Goal: Find specific page/section: Find specific page/section

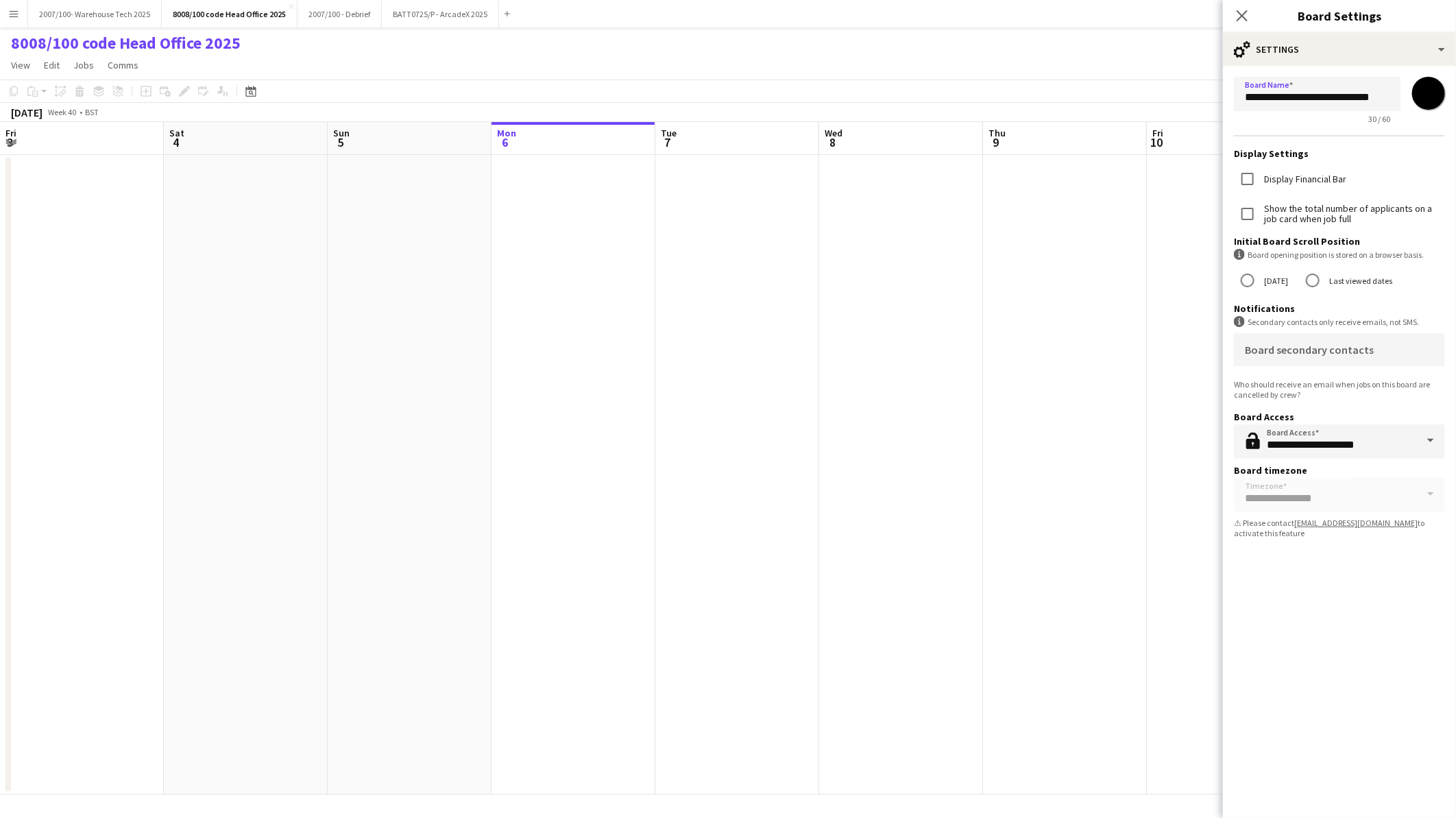
scroll to position [0, 327]
click at [1239, 15] on icon "Close pop-in" at bounding box center [1241, 16] width 13 height 13
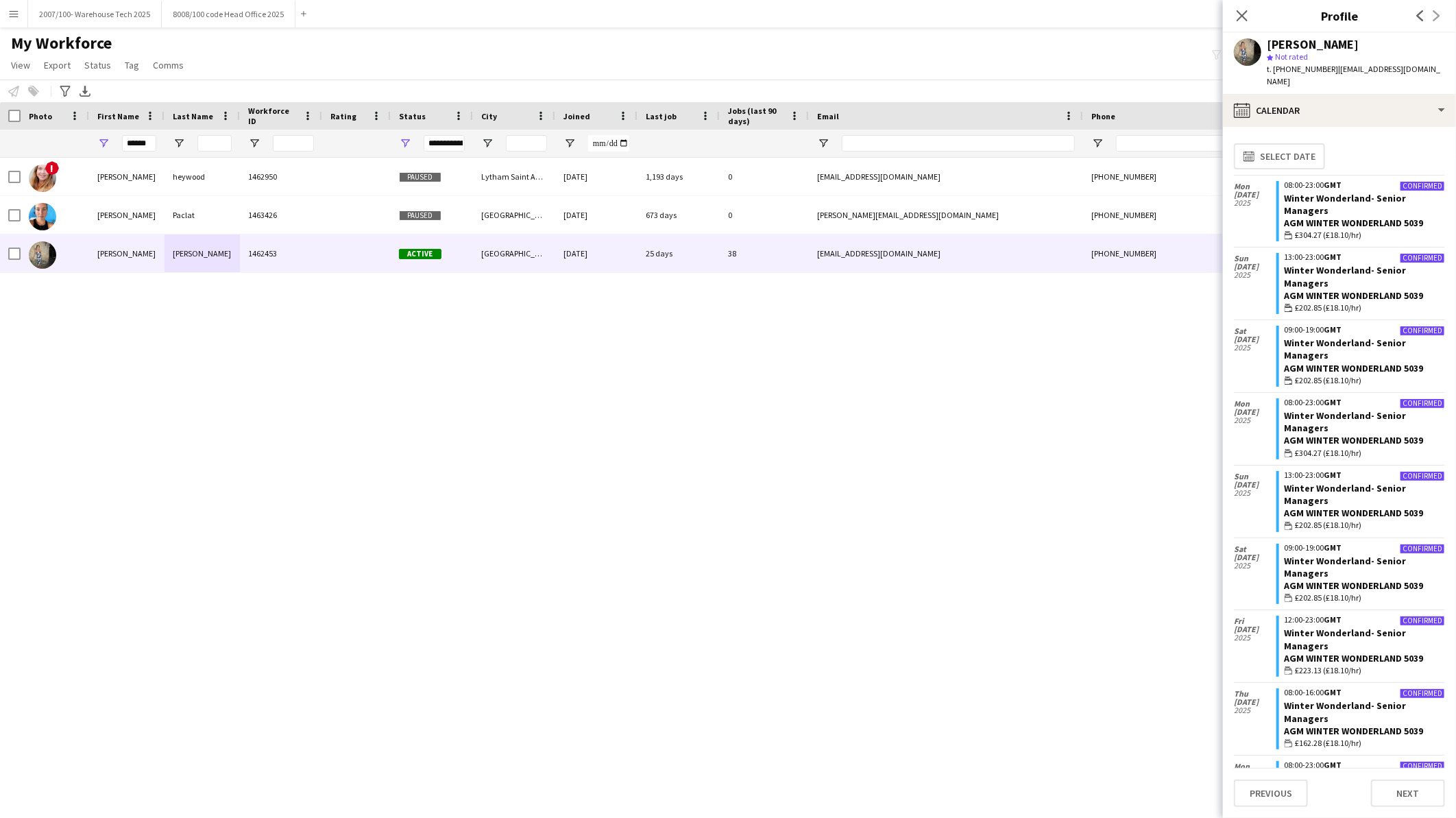
scroll to position [2363, 0]
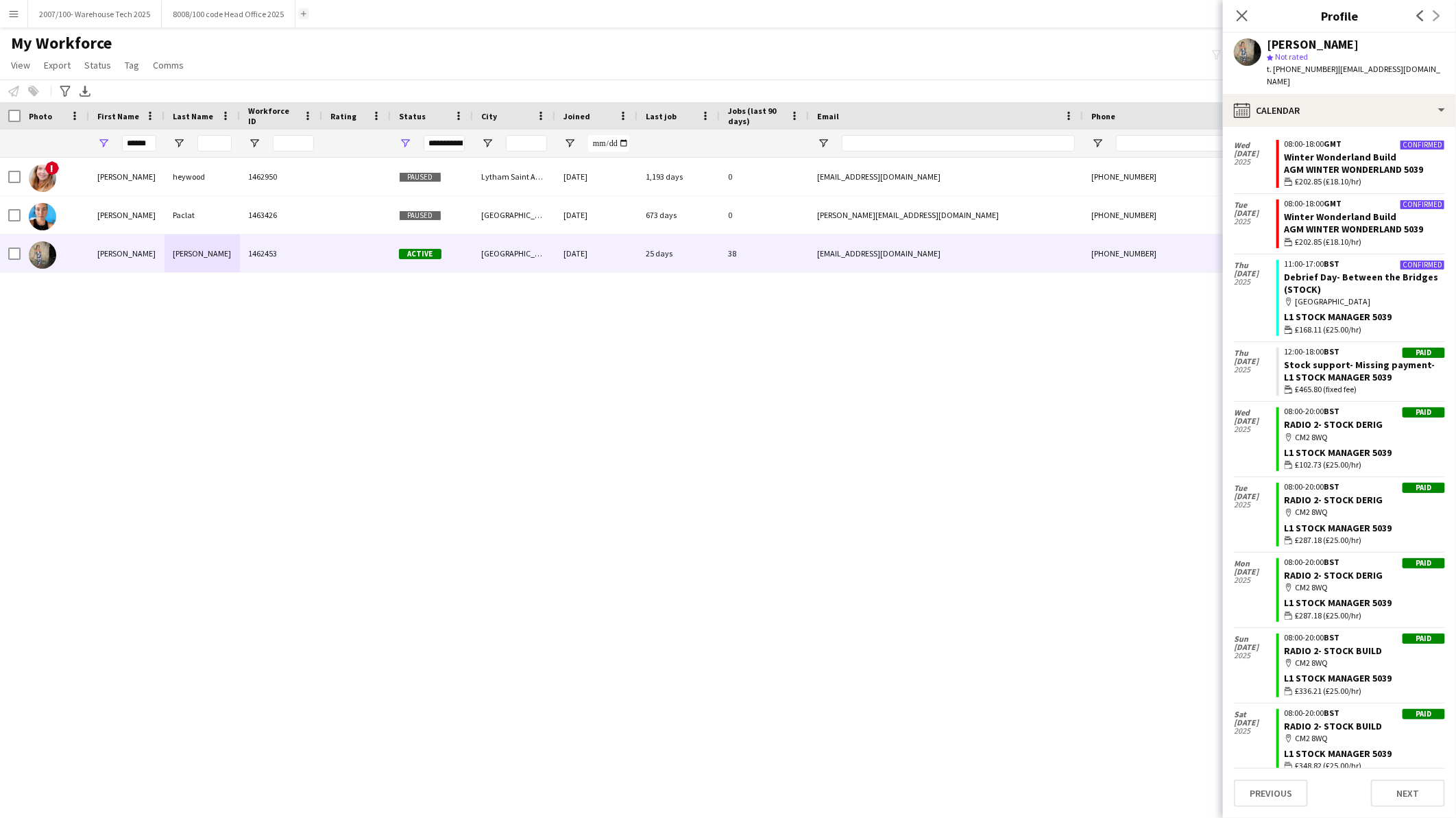
click at [302, 12] on app-icon "Add" at bounding box center [304, 13] width 6 height 6
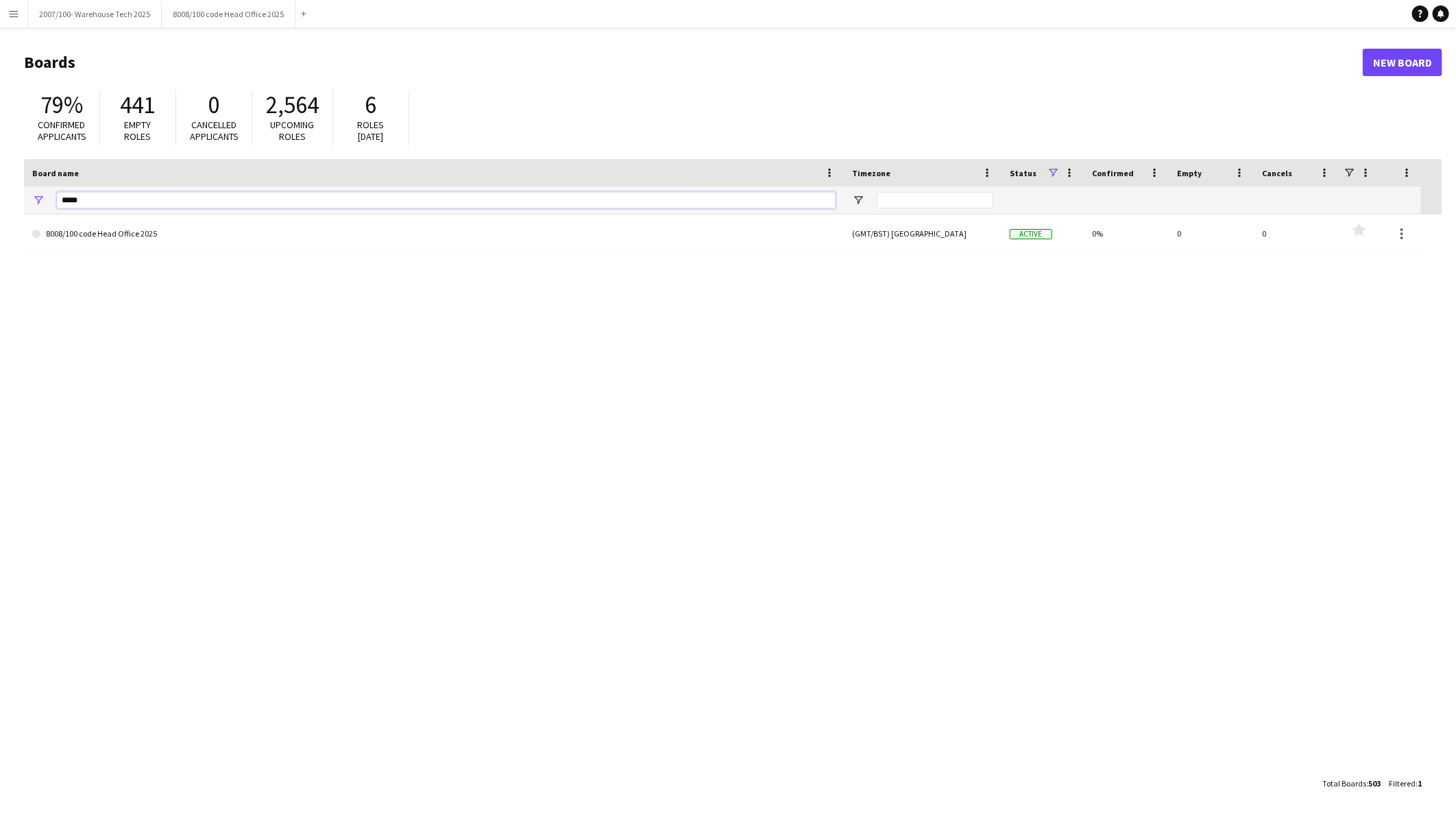
drag, startPoint x: 81, startPoint y: 203, endPoint x: -9, endPoint y: 198, distance: 90.1
click at [0, 198] on html "Menu Boards Boards Boards All jobs Status Workforce Workforce My Workforce Recr…" at bounding box center [728, 409] width 1456 height 818
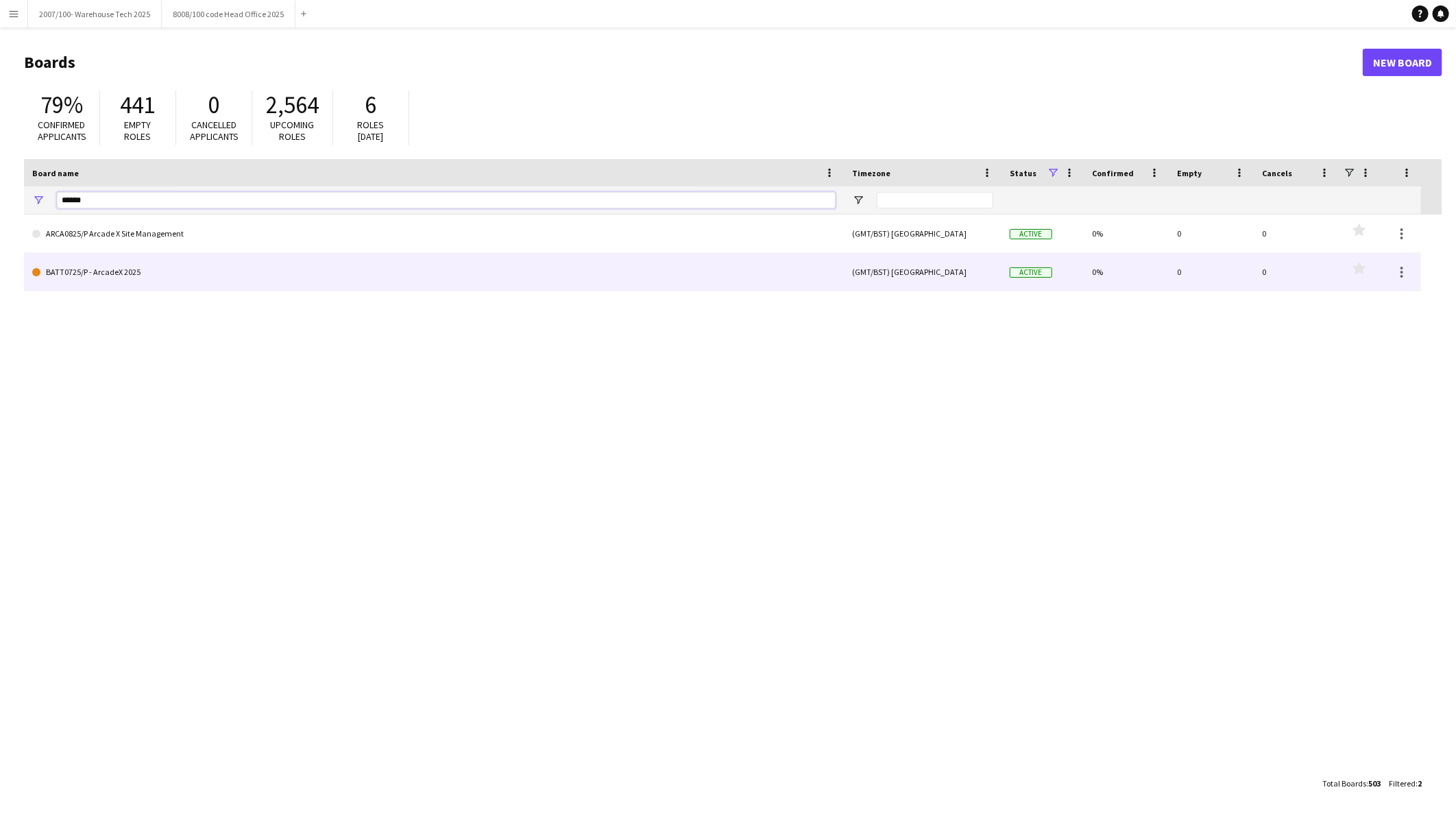
type input "******"
click at [63, 286] on link "BATT0725/P - ArcadeX 2025" at bounding box center [434, 272] width 803 height 39
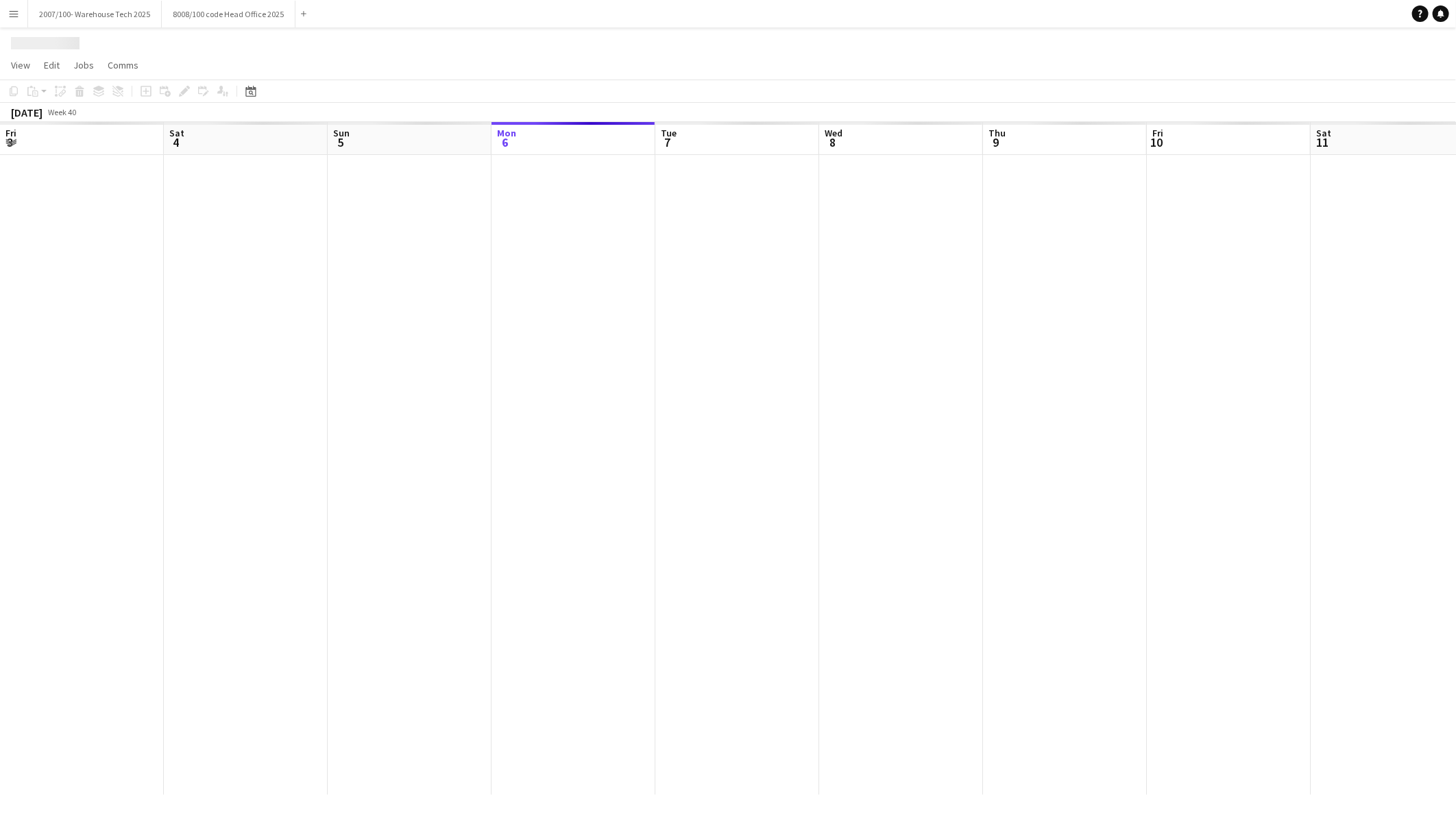
scroll to position [0, 327]
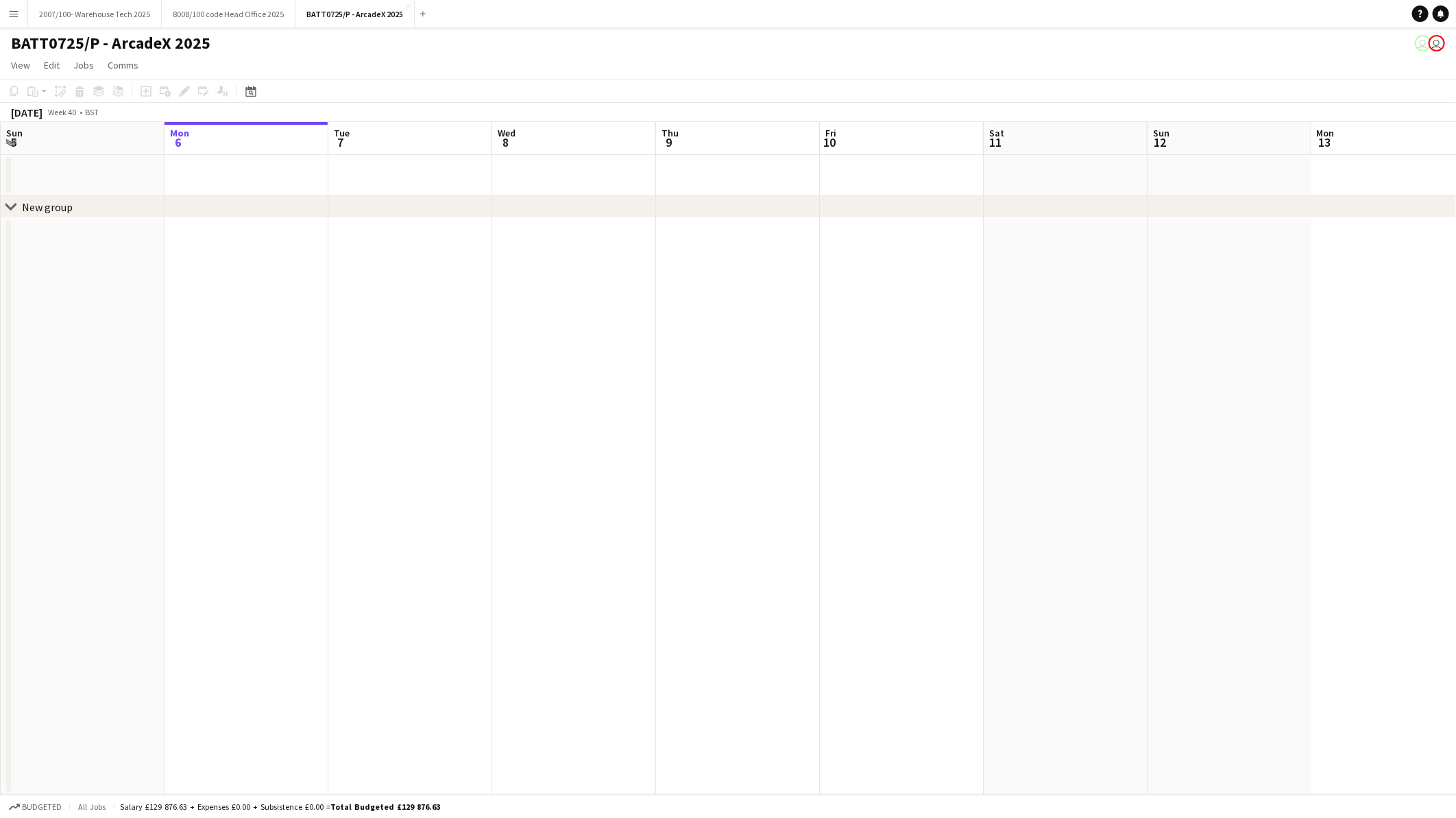
click at [1327, 611] on app-calendar-viewport "Fri 3 Sat 4 Sun 5 Mon 6 Tue 7 Wed 8 Thu 9 Fri 10 Sat 11 Sun 12 Mon 13 Tue 14 We…" at bounding box center [728, 458] width 1456 height 672
drag, startPoint x: 415, startPoint y: 614, endPoint x: 1095, endPoint y: 612, distance: 680.0
click at [1095, 612] on app-calendar-viewport "Fri 3 Sat 4 Sun 5 Mon 6 Tue 7 Wed 8 Thu 9 Fri 10 Sat 11 Sun 12 Mon 13 Tue 14 We…" at bounding box center [728, 458] width 1456 height 672
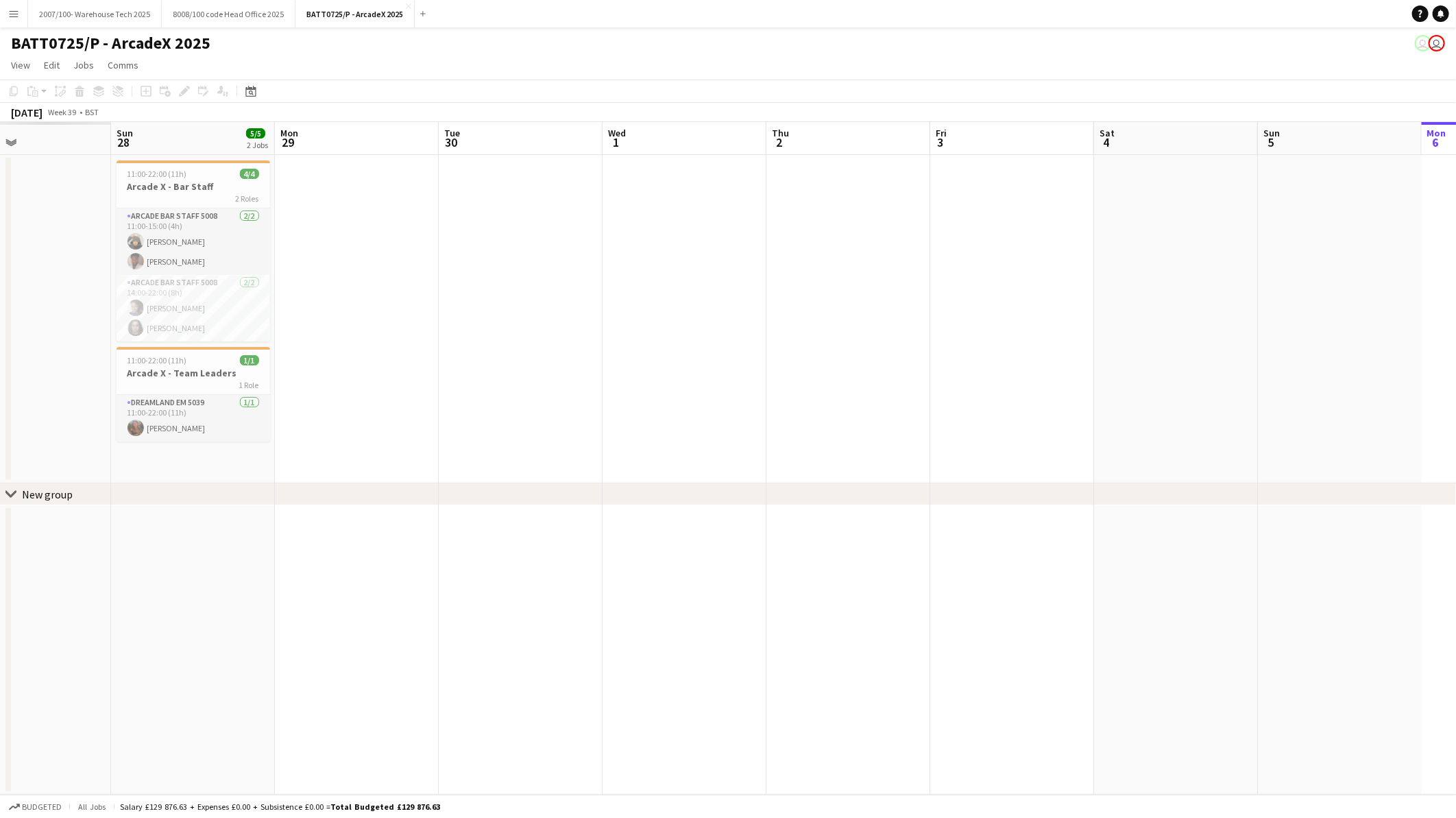
drag, startPoint x: 618, startPoint y: 612, endPoint x: 401, endPoint y: 616, distance: 217.0
click at [926, 610] on div "chevron-right New group Fri 26 Sat 27 Sun 28 5/5 2 Jobs Mon 29 Tue 30 Wed 1 Thu…" at bounding box center [728, 458] width 1456 height 672
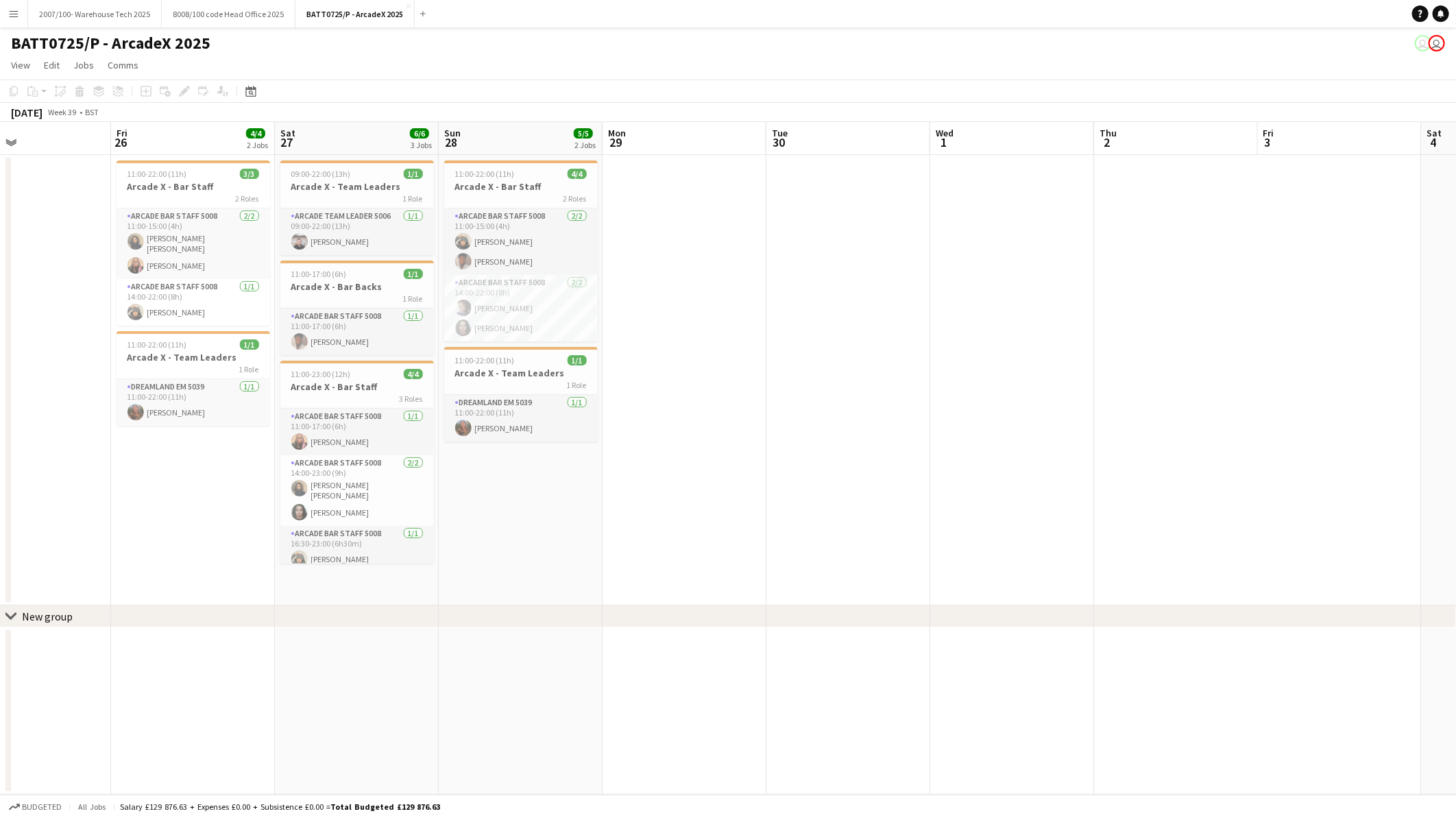
drag, startPoint x: 202, startPoint y: 616, endPoint x: 665, endPoint y: 616, distance: 463.0
click at [665, 616] on div "chevron-right New group" at bounding box center [728, 616] width 1456 height 22
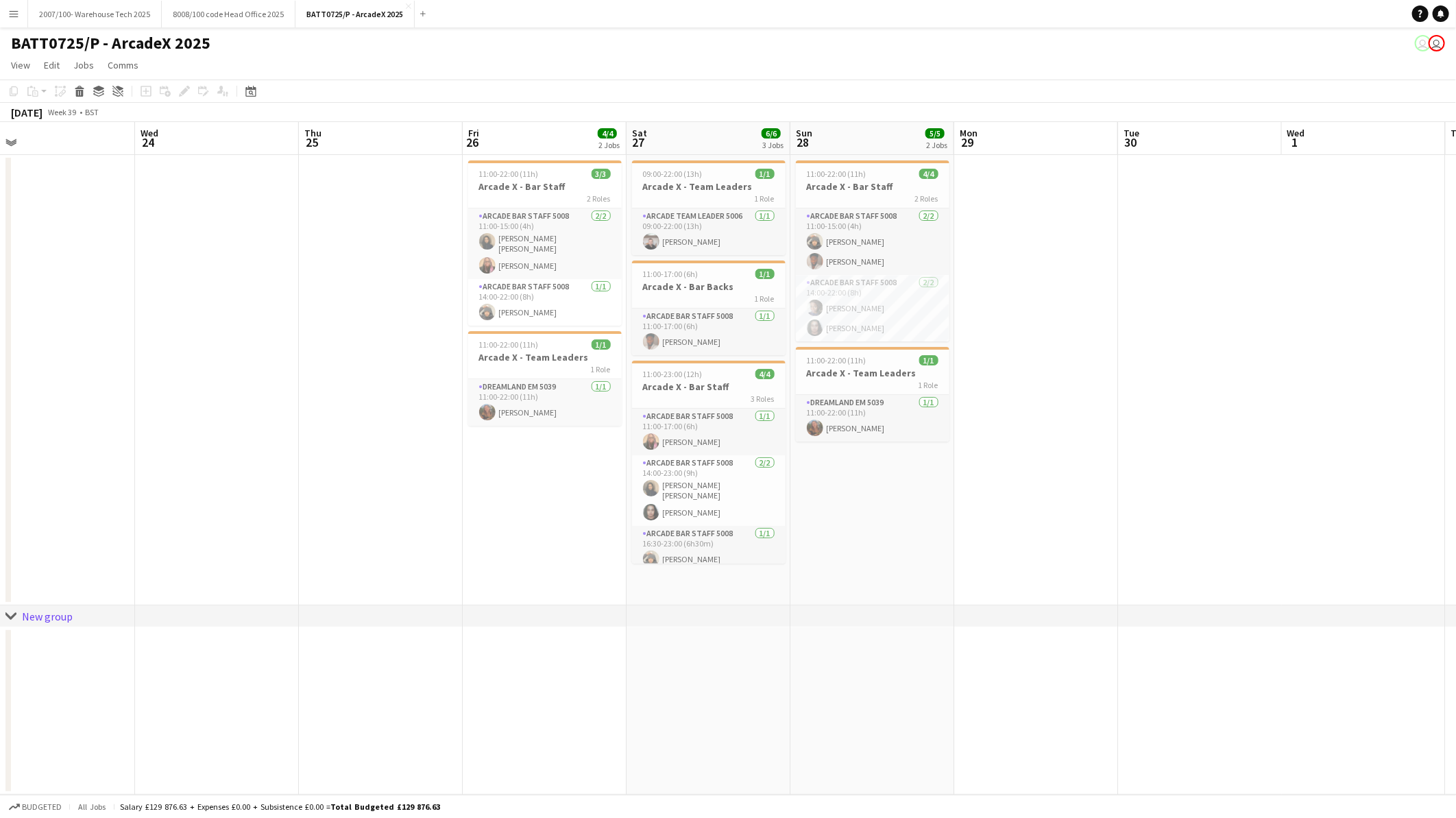
scroll to position [0, 310]
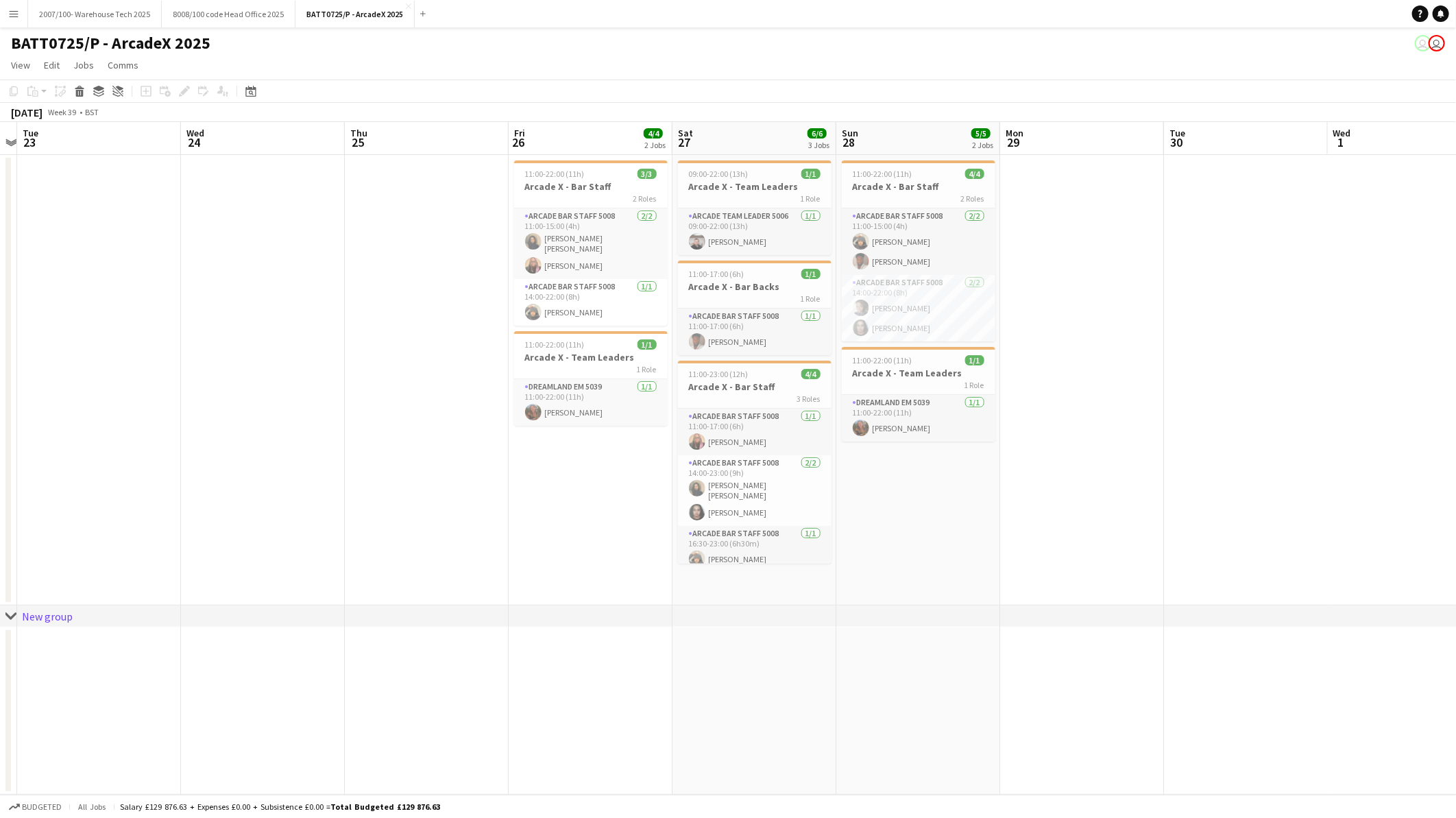
drag, startPoint x: 1005, startPoint y: 597, endPoint x: 1014, endPoint y: 597, distance: 9.0
click at [1014, 597] on app-calendar-viewport "Sun 21 1/1 1 Job Mon 22 Tue 23 Wed 24 Thu 25 Fri 26 4/4 2 Jobs Sat 27 6/6 3 Job…" at bounding box center [728, 458] width 1456 height 672
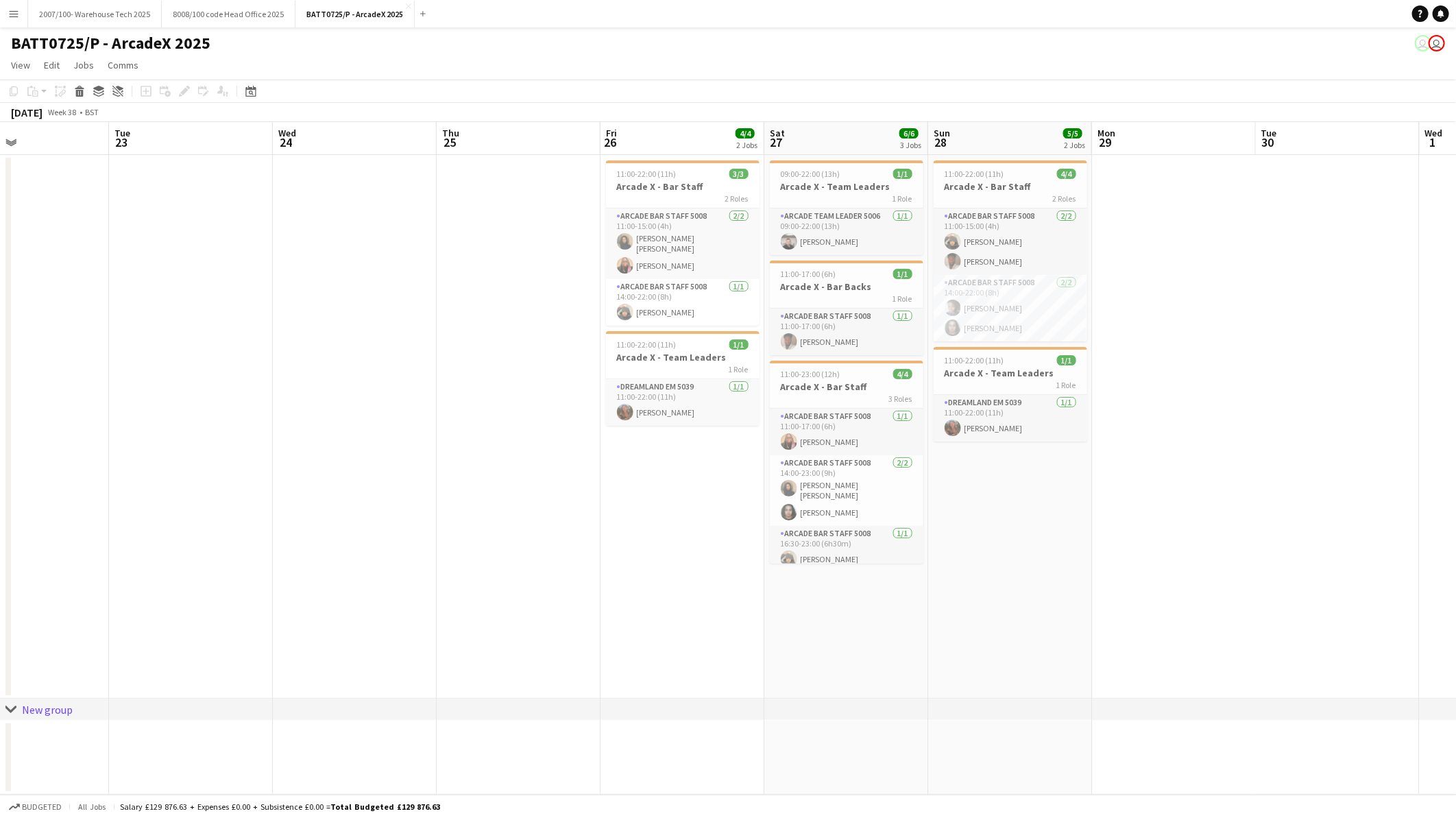
scroll to position [0, 321]
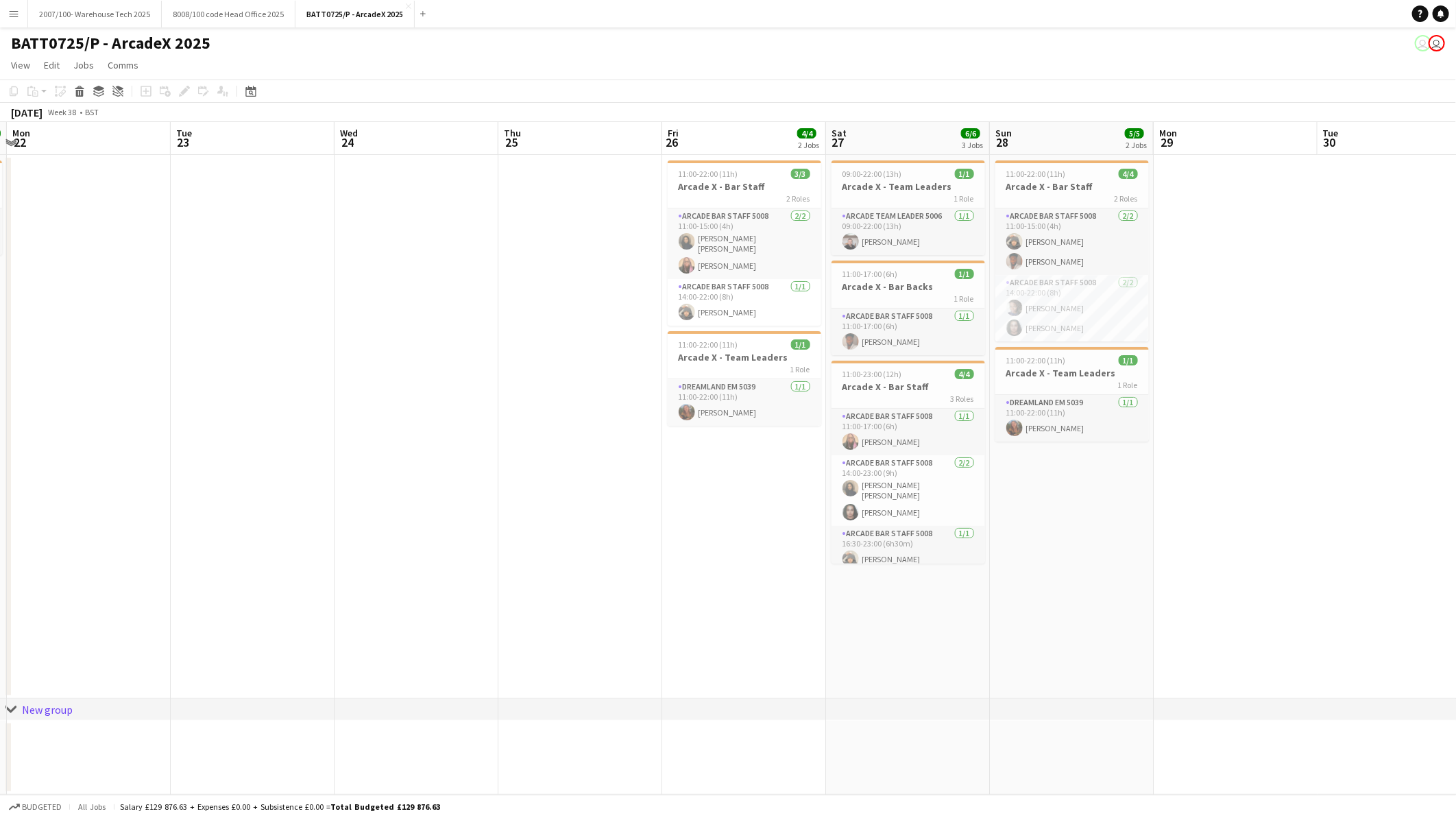
drag, startPoint x: 1297, startPoint y: 597, endPoint x: 1458, endPoint y: 541, distance: 170.5
click at [1455, 541] on html "Menu Boards Boards Boards All jobs Status Workforce Workforce My Workforce Recr…" at bounding box center [728, 409] width 1456 height 818
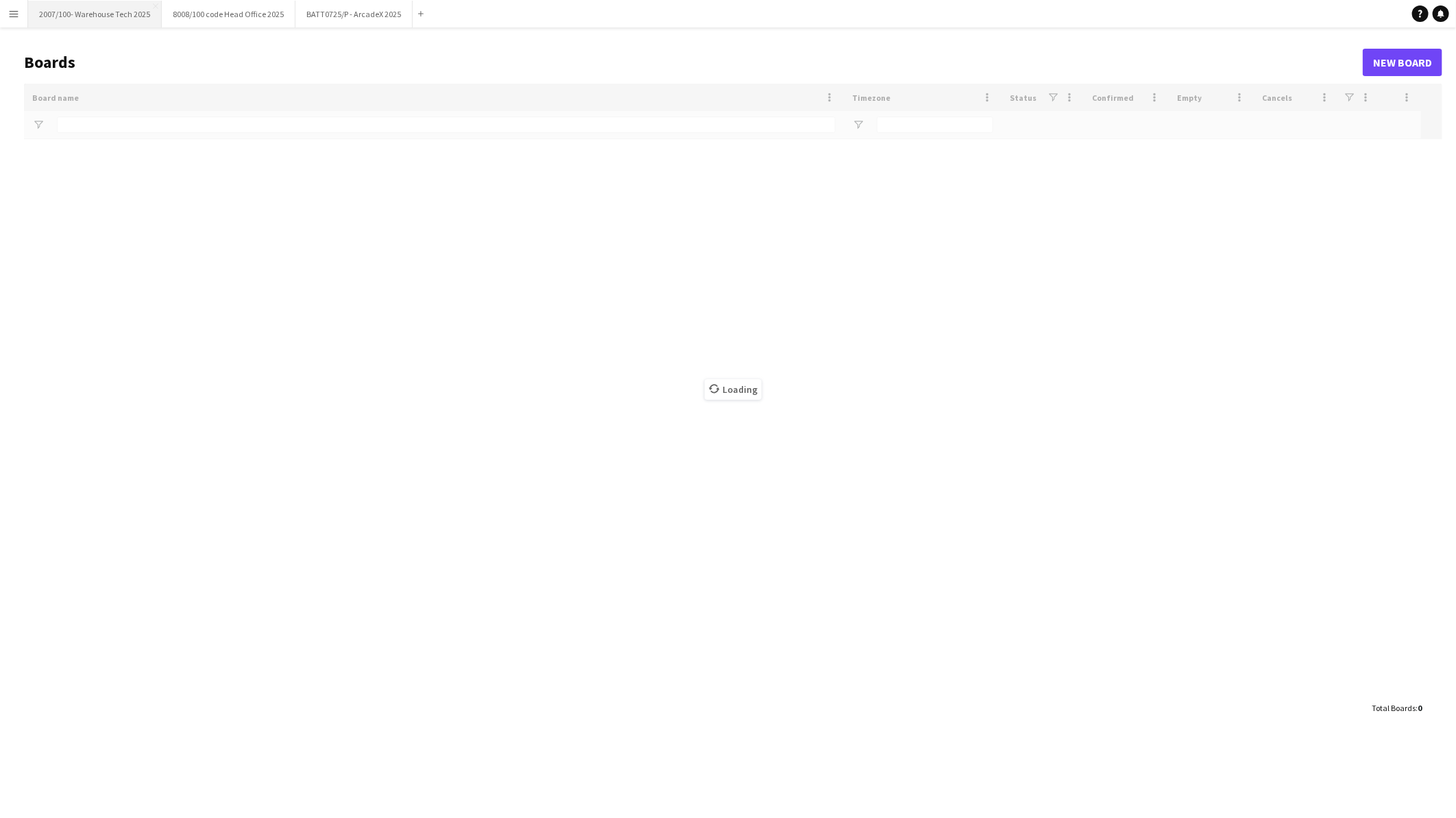
type input "******"
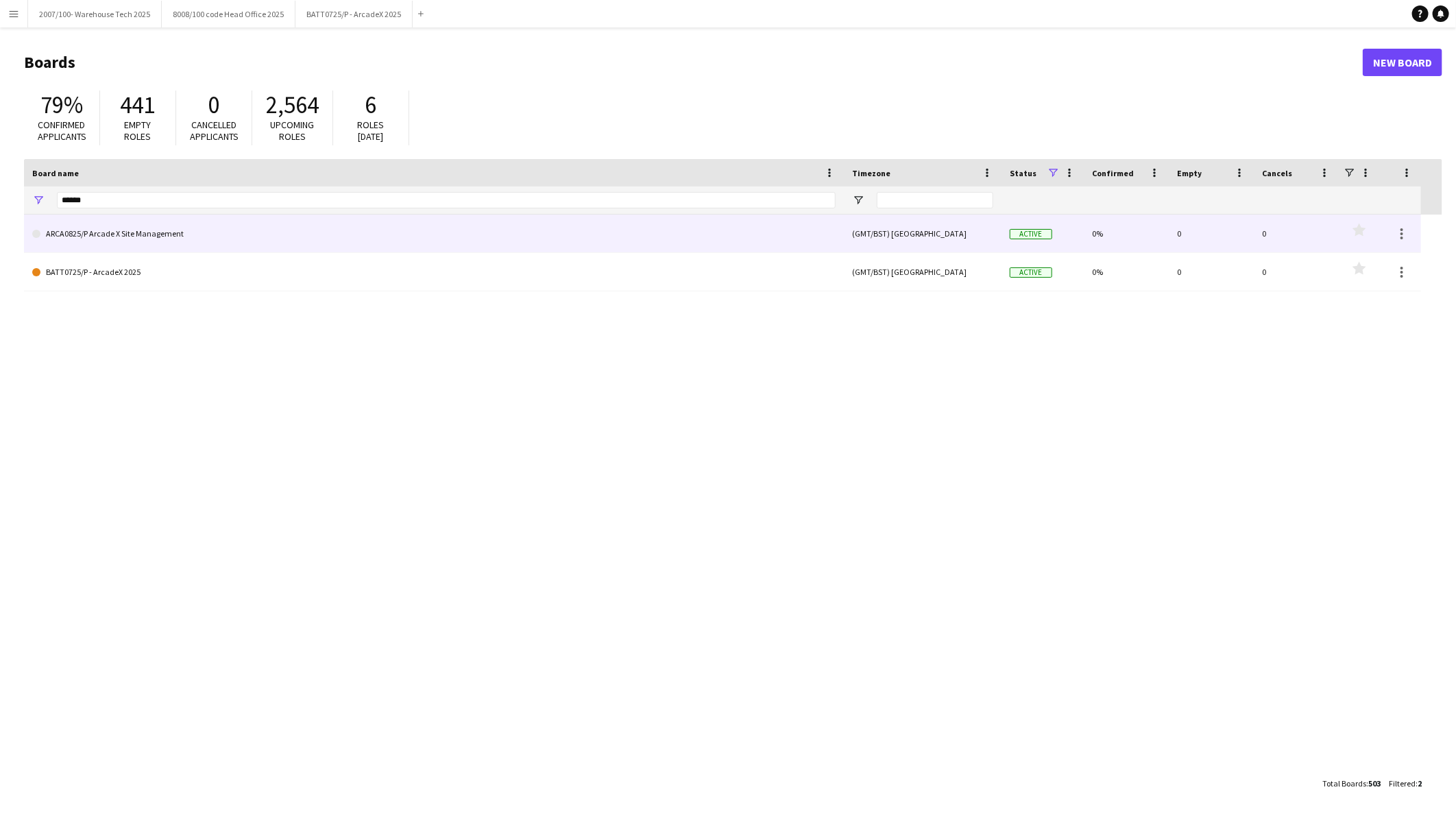
click at [117, 236] on link "ARCA0825/P Arcade X Site Management" at bounding box center [434, 234] width 803 height 39
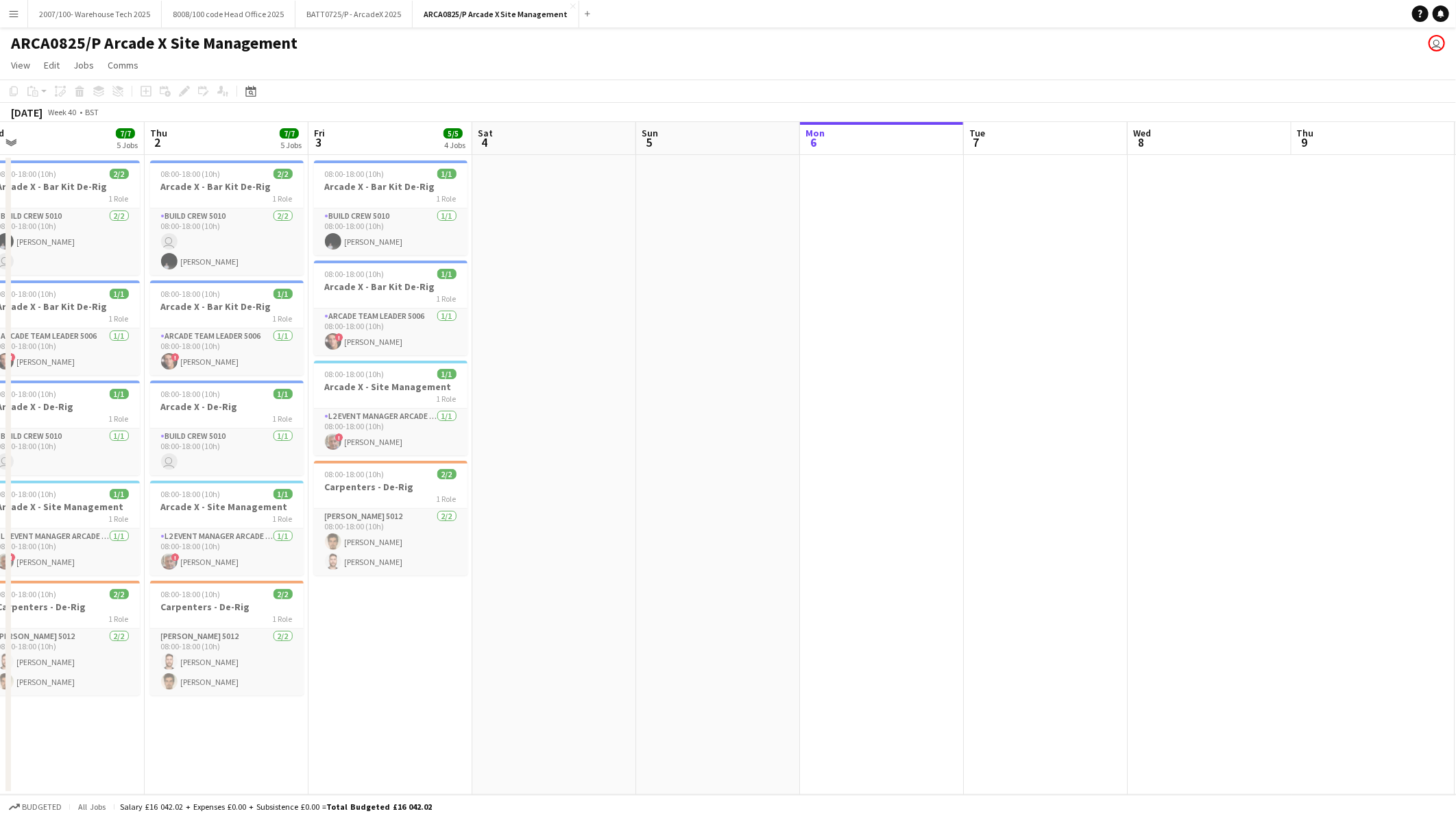
scroll to position [0, 422]
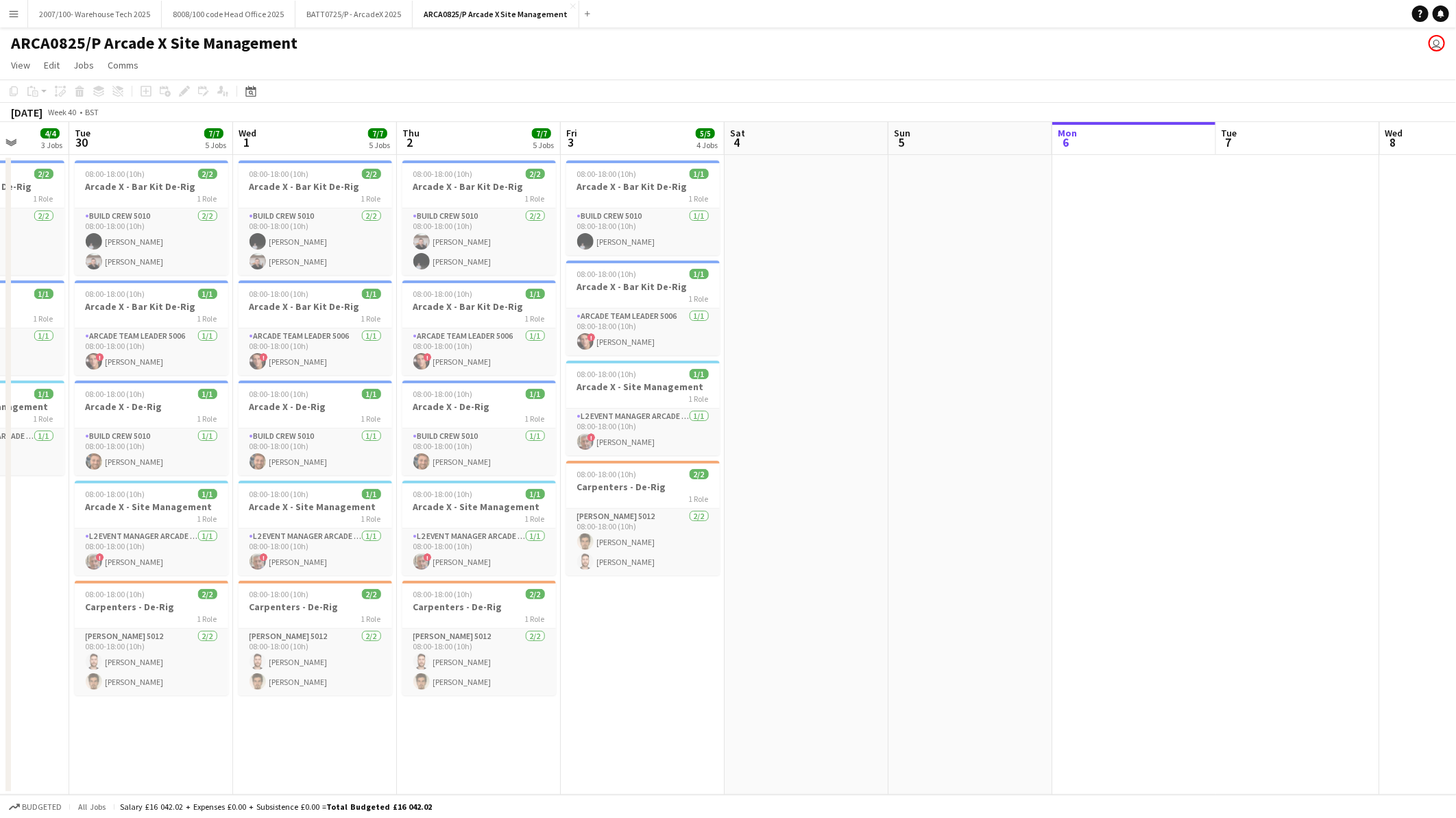
drag, startPoint x: 308, startPoint y: 504, endPoint x: 1196, endPoint y: 518, distance: 888.1
click at [1196, 518] on app-calendar-viewport "Sat 27 Sun 28 1/2 2 Jobs Mon 29 4/4 3 Jobs Tue 30 7/7 5 Jobs Wed 1 7/7 5 Jobs T…" at bounding box center [728, 458] width 1456 height 672
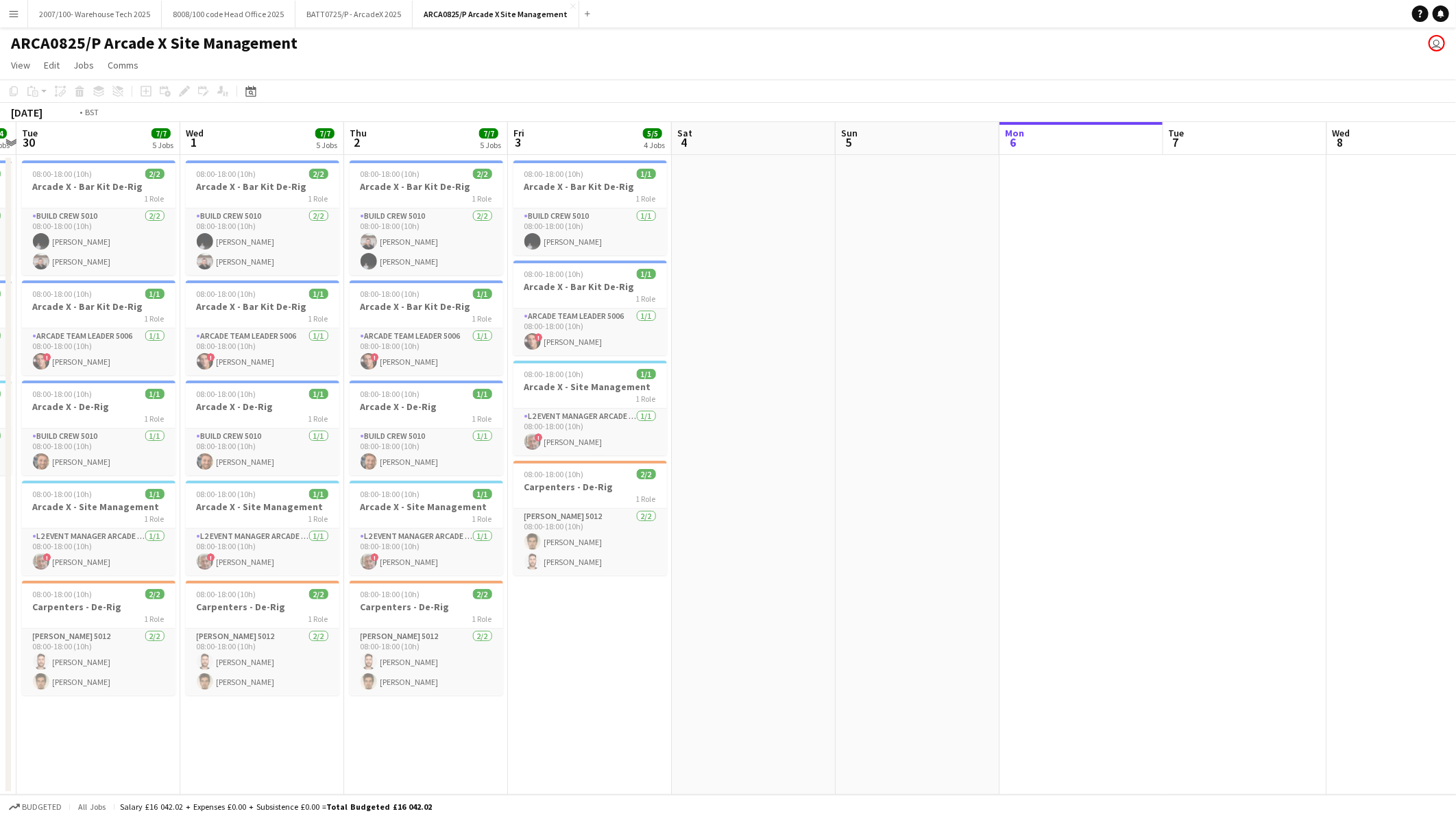
scroll to position [0, 412]
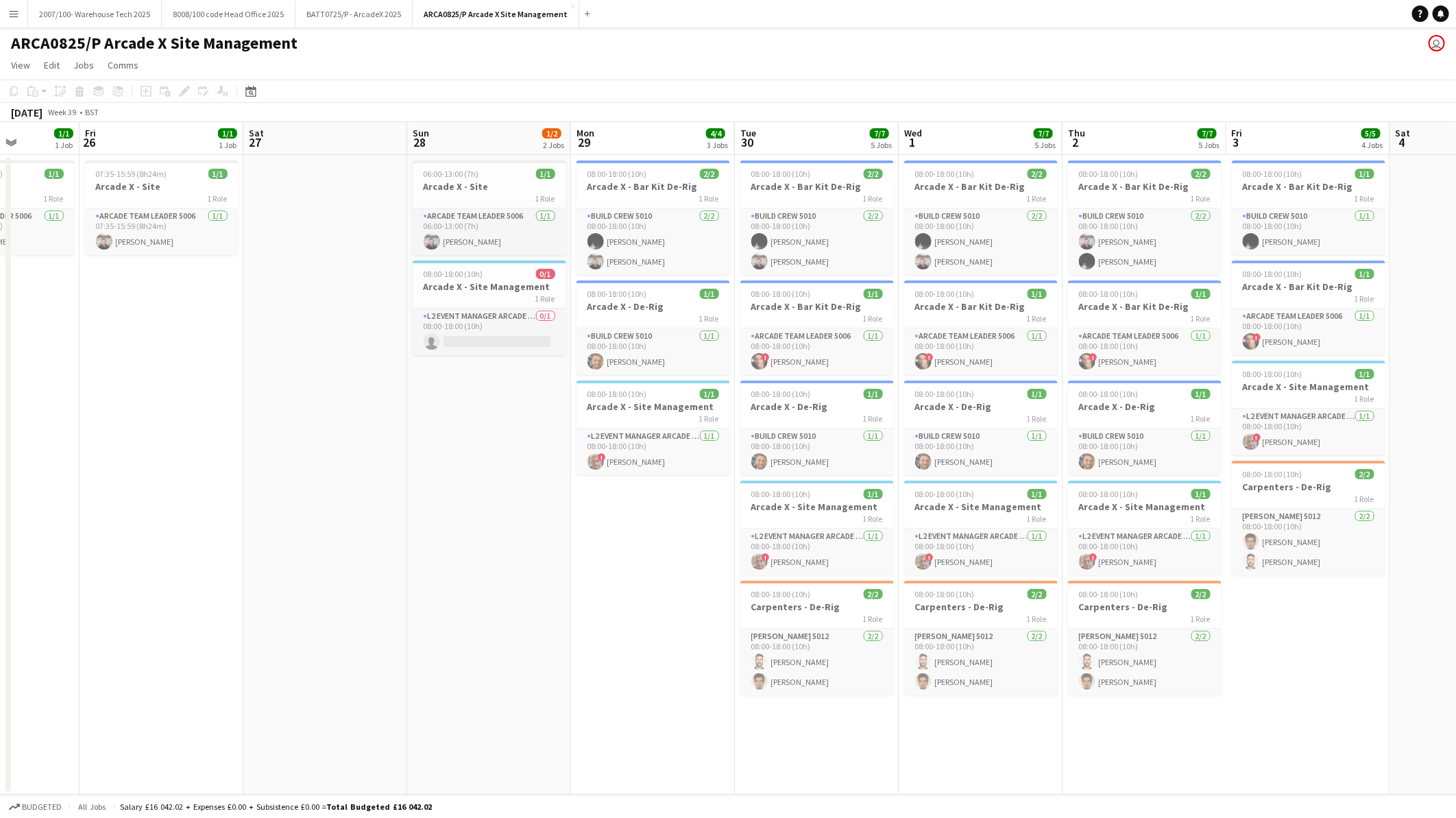
drag, startPoint x: 681, startPoint y: 602, endPoint x: 1347, endPoint y: 606, distance: 666.0
click at [1347, 606] on app-calendar-viewport "Tue 23 Wed 24 Thu 25 1/1 1 Job Fri 26 1/1 1 Job Sat 27 Sun 28 1/2 2 Jobs Mon 29…" at bounding box center [728, 458] width 1456 height 672
click at [14, 9] on app-icon "Menu" at bounding box center [13, 13] width 11 height 11
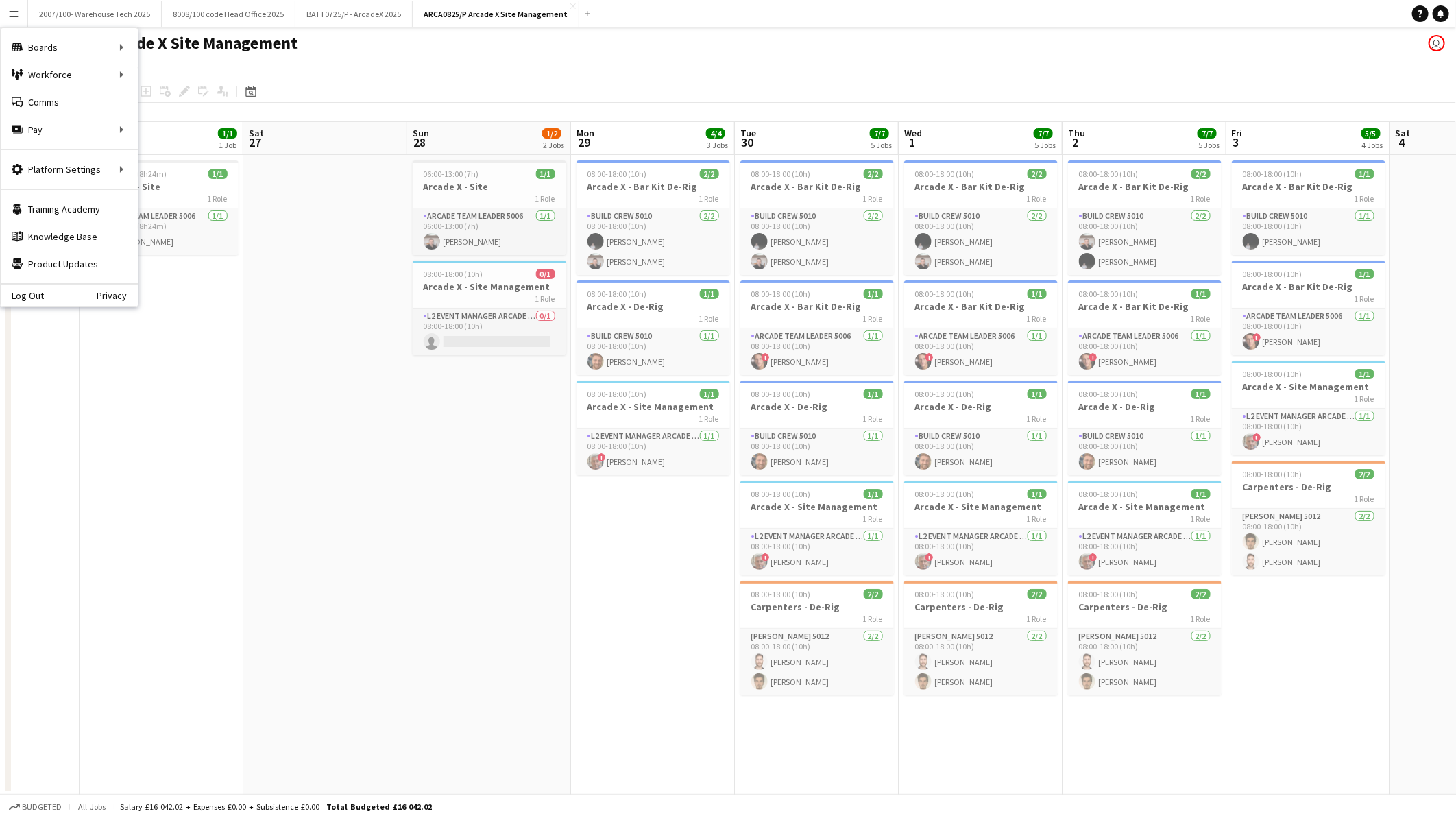
click at [186, 462] on app-date-cell "07:35-15:59 (8h24m) 1/1 Arcade X - Site 1 Role Arcade Team Leader 5006 [DATE] 0…" at bounding box center [161, 474] width 164 height 639
